Goal: Task Accomplishment & Management: Manage account settings

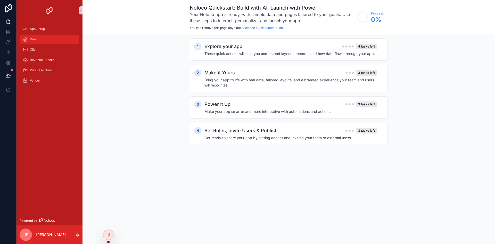
click at [48, 43] on link "Deal" at bounding box center [50, 39] width 60 height 9
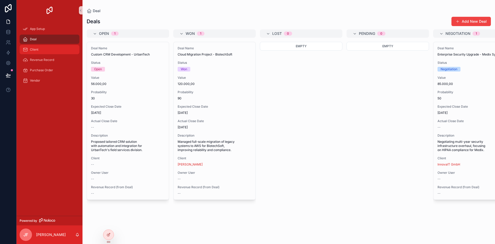
click at [46, 51] on div "Client" at bounding box center [50, 49] width 54 height 8
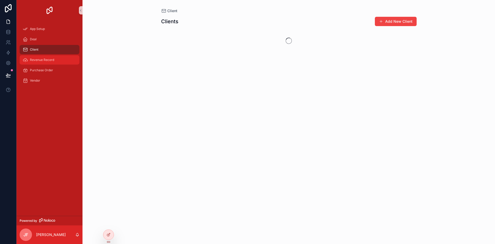
click at [40, 61] on span "Revenue Record" at bounding box center [42, 60] width 24 height 4
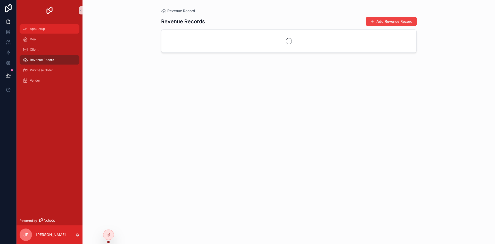
click at [37, 30] on span "App Setup" at bounding box center [37, 29] width 15 height 4
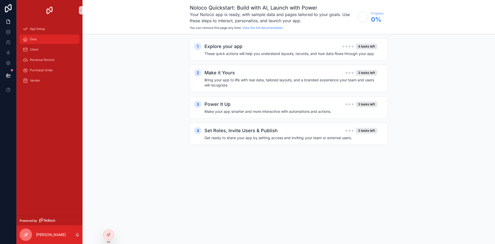
click at [35, 36] on div "Deal" at bounding box center [50, 39] width 54 height 8
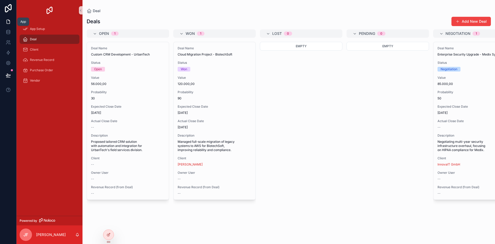
click at [7, 23] on icon at bounding box center [8, 21] width 5 height 5
click at [10, 23] on icon at bounding box center [8, 22] width 3 height 4
click at [8, 34] on icon at bounding box center [8, 31] width 5 height 5
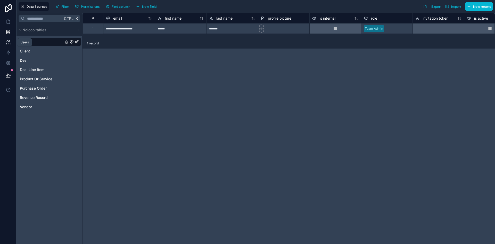
click at [9, 43] on icon at bounding box center [8, 42] width 5 height 5
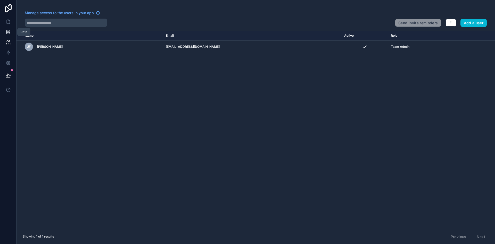
click at [9, 33] on icon at bounding box center [8, 31] width 5 height 5
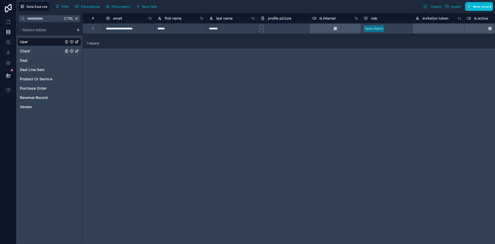
click at [29, 50] on span "Client" at bounding box center [25, 50] width 10 height 5
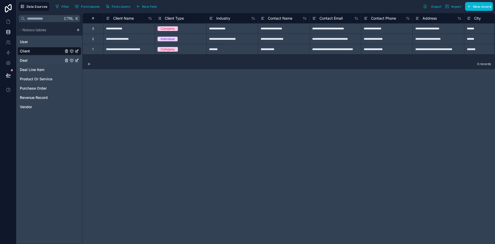
click at [28, 58] on link "Deal" at bounding box center [42, 60] width 44 height 5
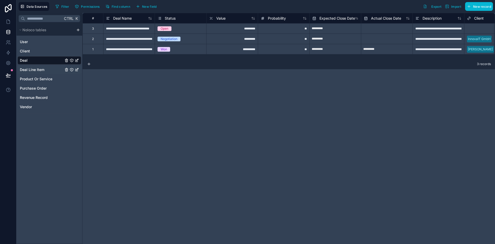
click at [28, 68] on span "Deal Line Item" at bounding box center [32, 69] width 24 height 5
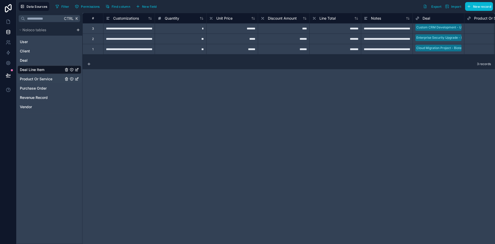
click at [26, 79] on span "Product Or Service" at bounding box center [36, 78] width 32 height 5
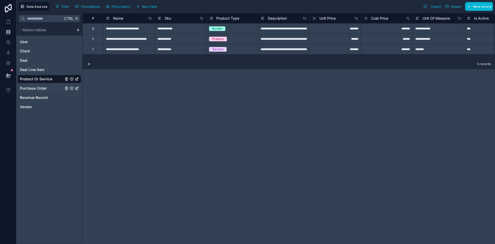
click at [27, 87] on span "Purchase Order" at bounding box center [33, 88] width 27 height 5
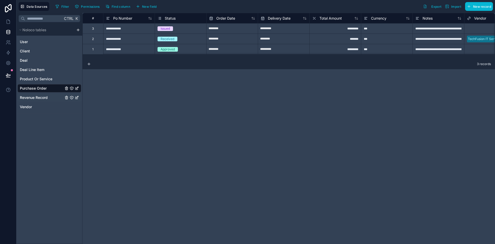
click at [28, 98] on span "Revenue Record" at bounding box center [34, 97] width 28 height 5
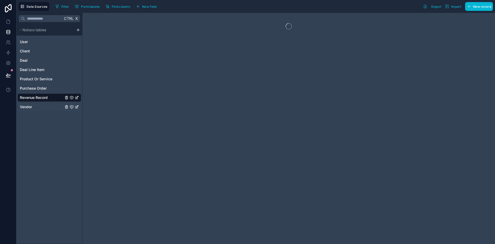
click at [28, 105] on span "Vendor" at bounding box center [26, 106] width 12 height 5
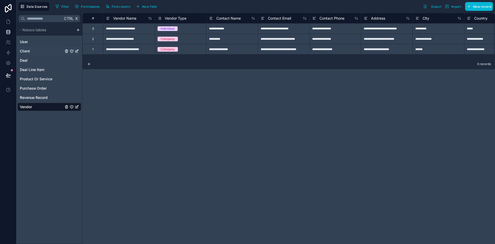
click at [57, 53] on div "Client" at bounding box center [50, 51] width 64 height 8
click at [44, 51] on link "Client" at bounding box center [42, 50] width 44 height 5
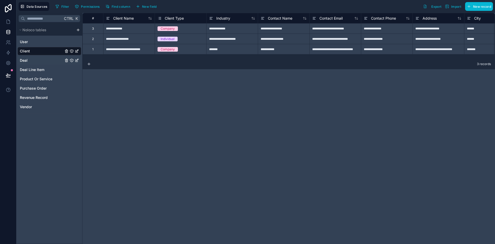
click at [30, 60] on link "Deal" at bounding box center [42, 60] width 44 height 5
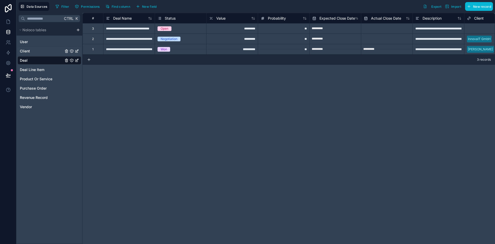
click at [42, 48] on link "Client" at bounding box center [42, 50] width 44 height 5
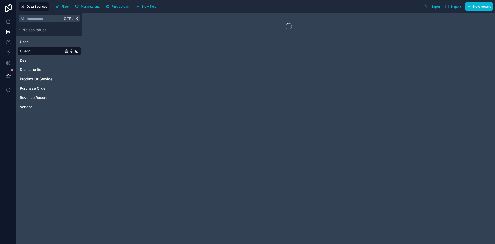
click at [76, 51] on icon "Client" at bounding box center [77, 51] width 2 height 2
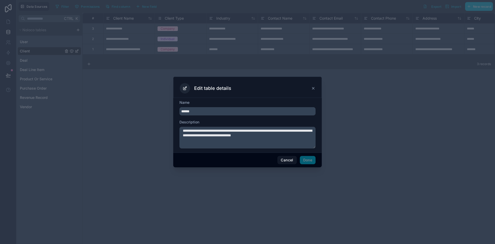
click at [315, 88] on div "Edit table details" at bounding box center [247, 87] width 149 height 21
click at [314, 88] on icon at bounding box center [313, 88] width 4 height 4
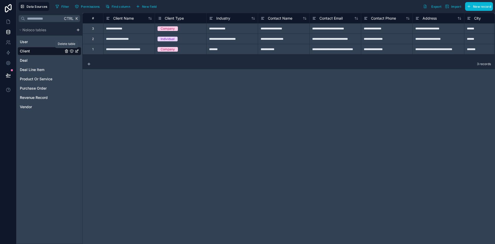
click at [65, 50] on icon "Client" at bounding box center [66, 51] width 4 height 4
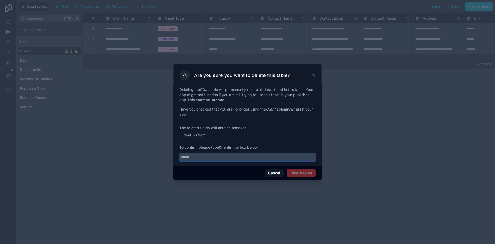
click at [260, 158] on input "text" at bounding box center [247, 157] width 136 height 8
drag, startPoint x: 220, startPoint y: 146, endPoint x: 230, endPoint y: 146, distance: 10.1
click at [229, 146] on strong "Client" at bounding box center [224, 147] width 10 height 4
copy strong "Client"
click at [224, 156] on input "text" at bounding box center [247, 157] width 136 height 8
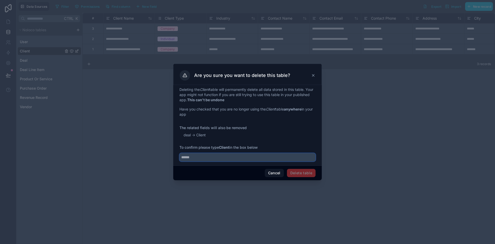
paste input "******"
type input "******"
click at [296, 172] on button "Delete table" at bounding box center [301, 173] width 29 height 8
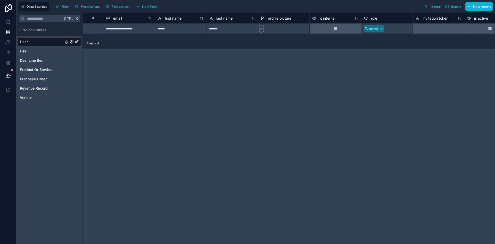
click at [30, 107] on div "Ctrl K Noloco tables User Deal Deal Line Item Product Or Service Purchase Order…" at bounding box center [50, 128] width 66 height 231
click at [78, 29] on html "**********" at bounding box center [247, 122] width 495 height 244
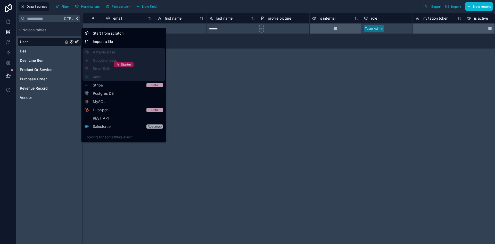
click at [129, 66] on span "Starter" at bounding box center [126, 64] width 10 height 4
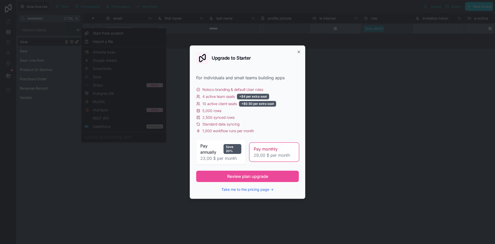
click at [298, 50] on icon "button" at bounding box center [299, 52] width 4 height 4
